Goal: Task Accomplishment & Management: Manage account settings

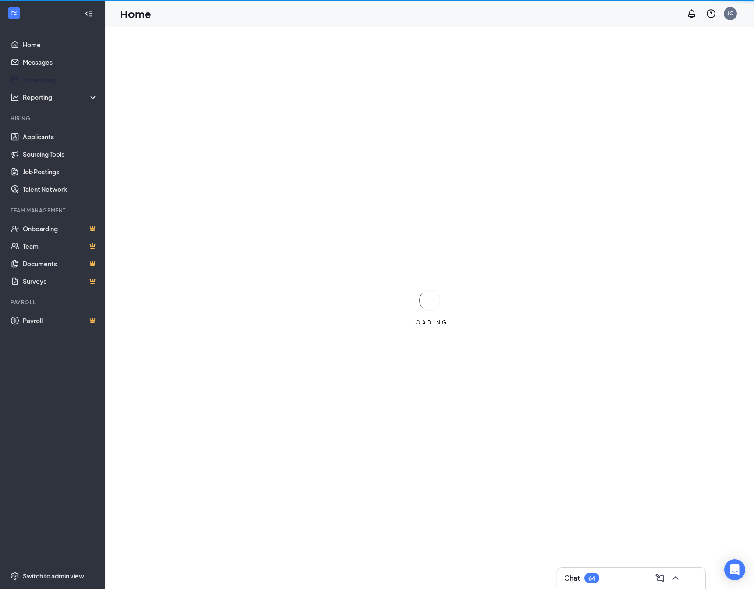
click at [48, 79] on link "Scheduling" at bounding box center [60, 80] width 75 height 18
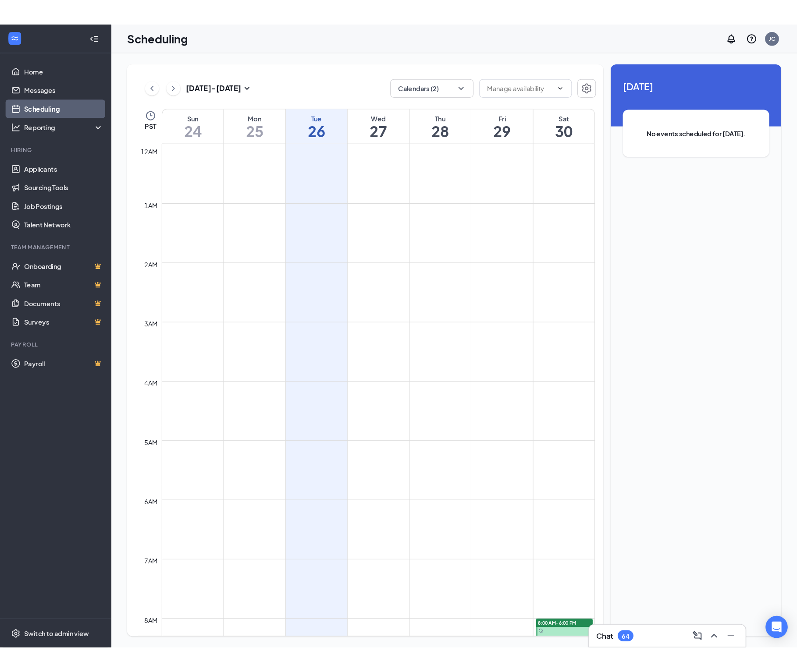
scroll to position [430, 0]
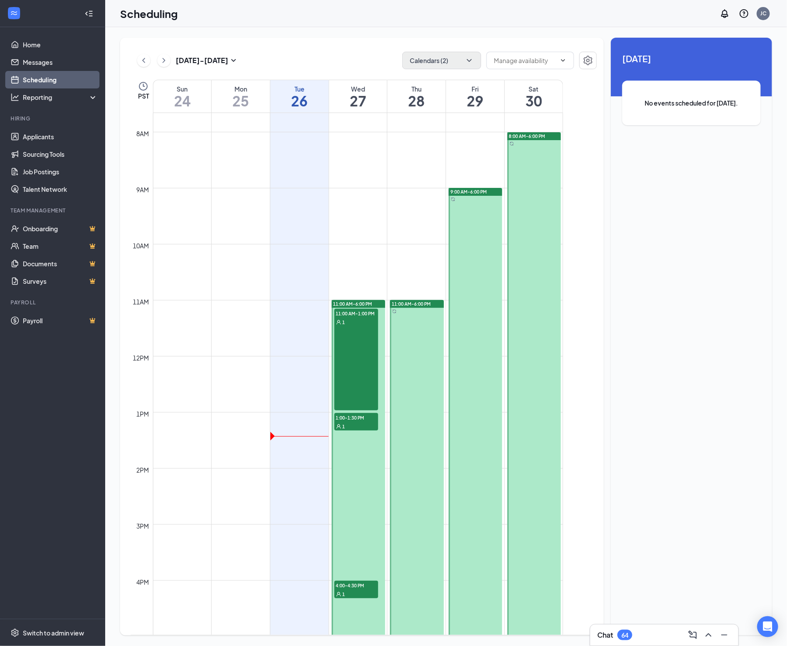
click at [460, 59] on button "Calendars (2)" at bounding box center [441, 61] width 79 height 18
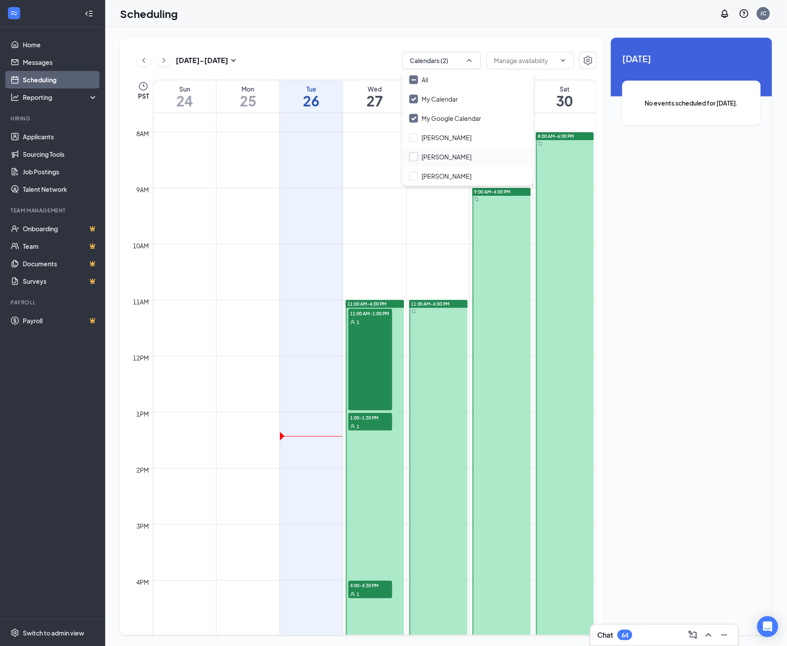
click at [412, 154] on input "[PERSON_NAME]" at bounding box center [440, 156] width 62 height 9
checkbox input "true"
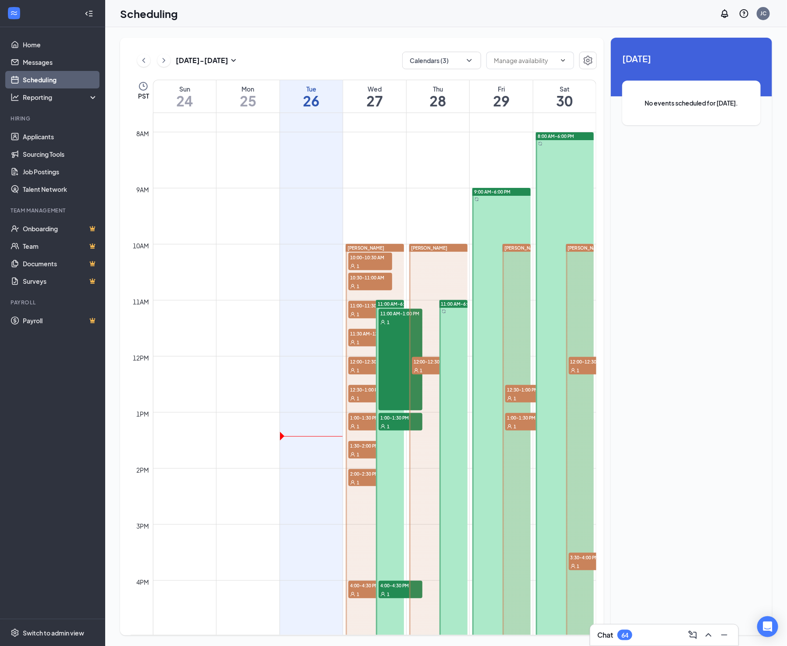
click at [363, 43] on div "[DATE] - [DATE] Calendars (3) PST Sun 24 Mon 25 Tue 26 Wed 27 Thu 28 Fri 29 Sat…" at bounding box center [362, 337] width 484 height 598
click at [395, 589] on div "1" at bounding box center [401, 594] width 44 height 9
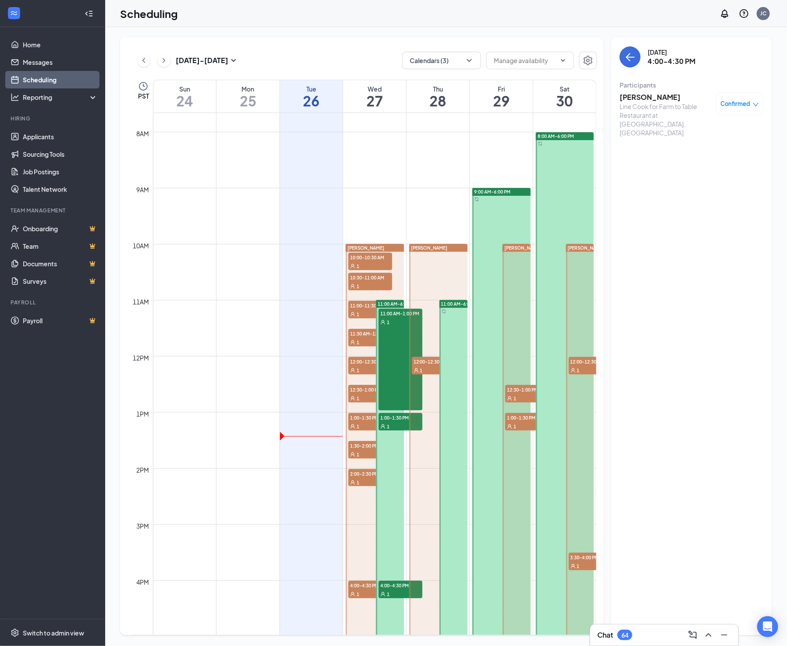
click at [641, 99] on h3 "[PERSON_NAME]" at bounding box center [666, 97] width 92 height 10
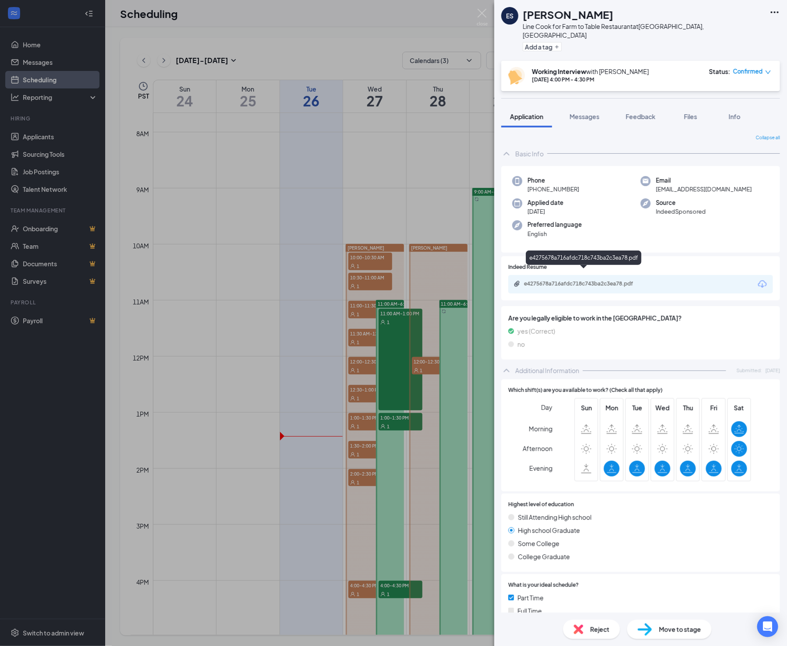
click at [573, 280] on div "e4275678a716afdc718c743ba2c3ea78.pdf" at bounding box center [585, 283] width 123 height 7
click at [360, 183] on div "ES [PERSON_NAME] Line Cook for Farm to Table Restaurant at [GEOGRAPHIC_DATA], […" at bounding box center [393, 323] width 787 height 646
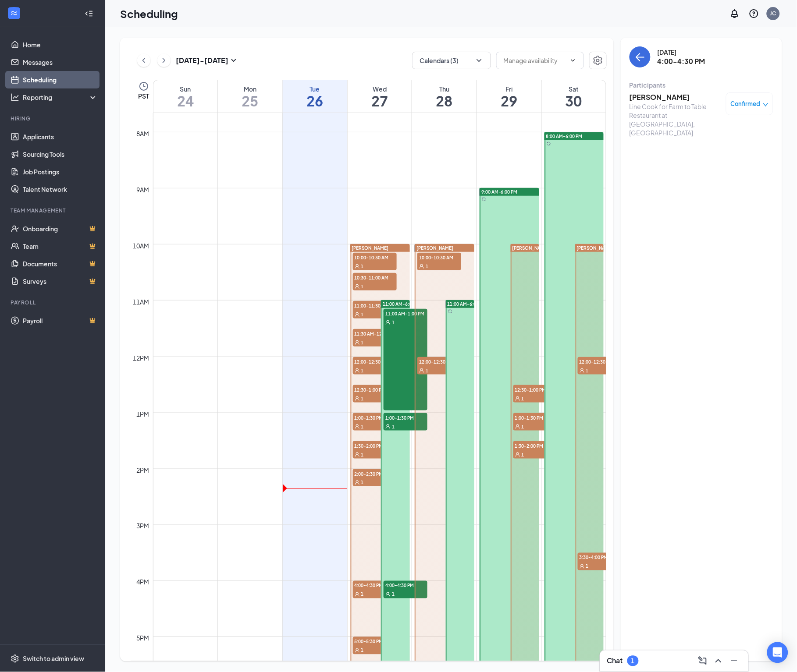
click at [414, 359] on div "[PERSON_NAME] 10:00-10:30 AM 1 12:00-12:30 PM 1" at bounding box center [444, 468] width 62 height 449
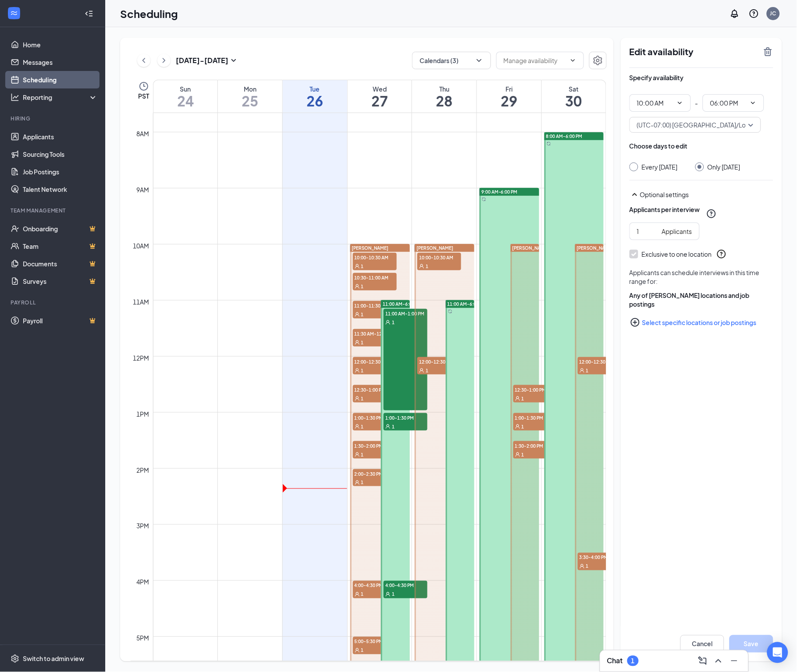
click at [411, 361] on div "11:00 AM-1:00 PM 1" at bounding box center [405, 360] width 44 height 102
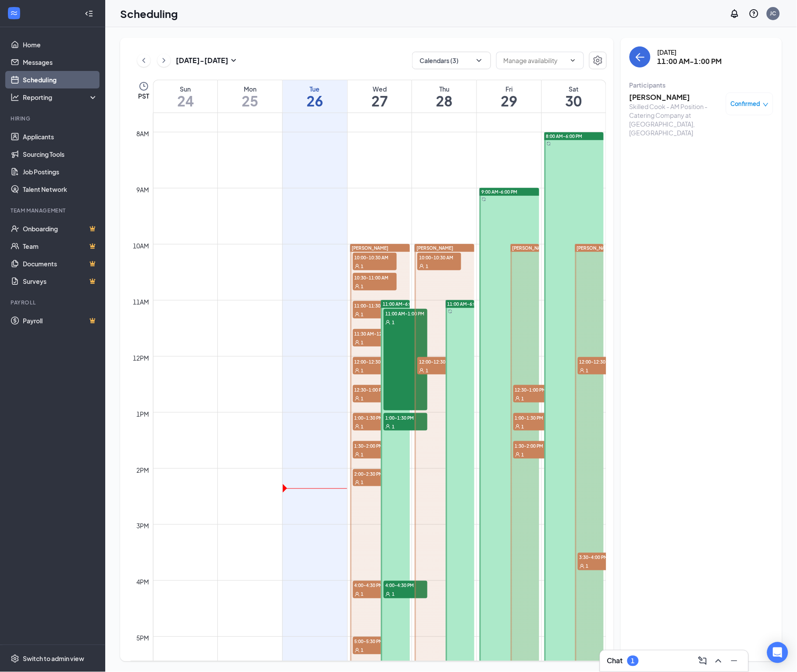
click at [393, 367] on div "11:00 AM-1:00 PM 1" at bounding box center [405, 360] width 44 height 102
click at [395, 420] on span "1:00-1:30 PM" at bounding box center [405, 417] width 44 height 9
drag, startPoint x: 397, startPoint y: 588, endPoint x: 467, endPoint y: 551, distance: 78.6
click at [397, 589] on div "1" at bounding box center [405, 594] width 44 height 9
click at [397, 588] on span "4:00-4:30 PM" at bounding box center [405, 585] width 44 height 9
